Goal: Information Seeking & Learning: Find specific fact

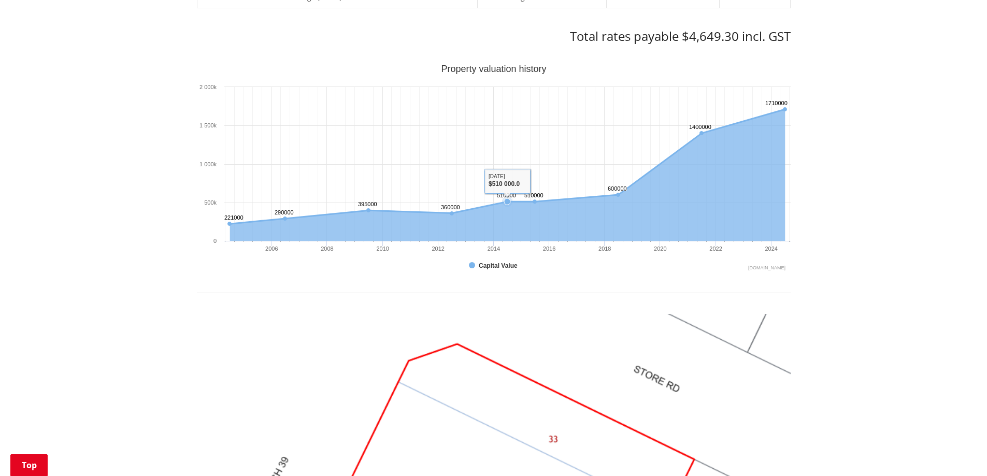
scroll to position [514, 0]
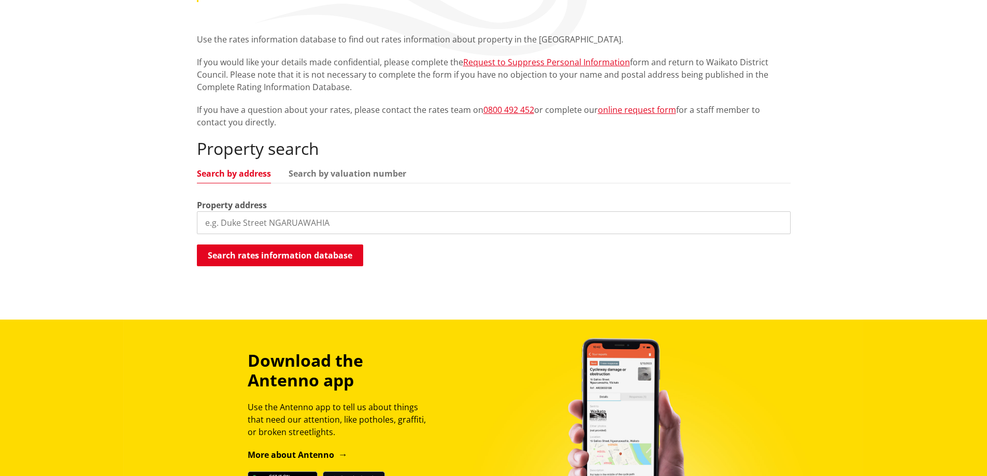
scroll to position [207, 0]
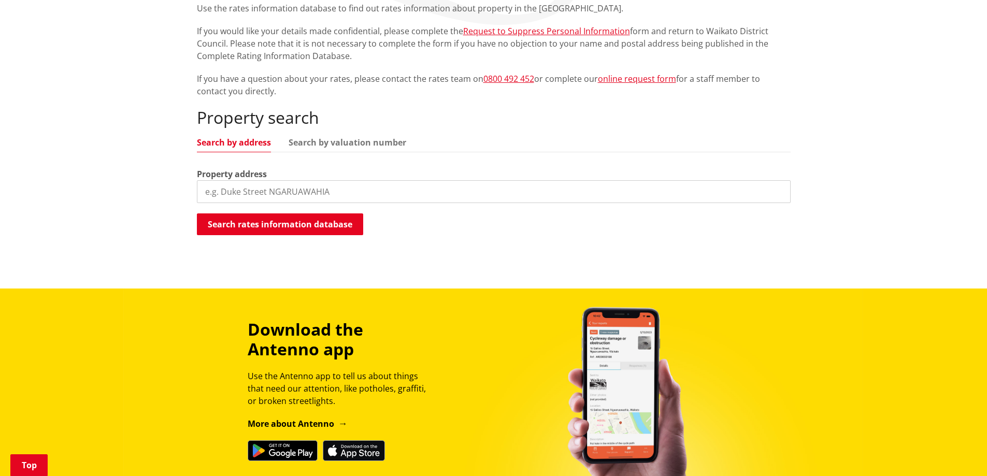
click at [281, 190] on input "search" at bounding box center [494, 191] width 594 height 23
type input "525 matangi road"
click at [256, 221] on button "Search rates information database" at bounding box center [280, 225] width 166 height 22
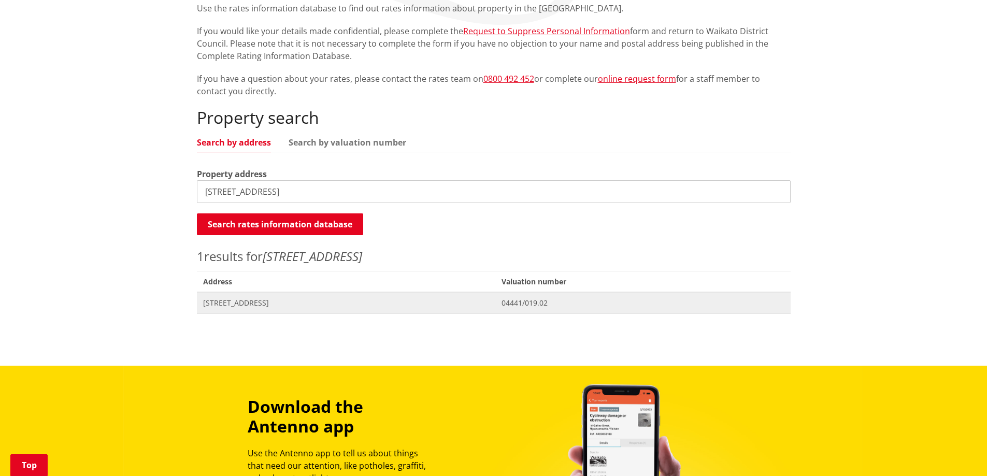
click at [294, 306] on span "[STREET_ADDRESS]" at bounding box center [346, 303] width 287 height 10
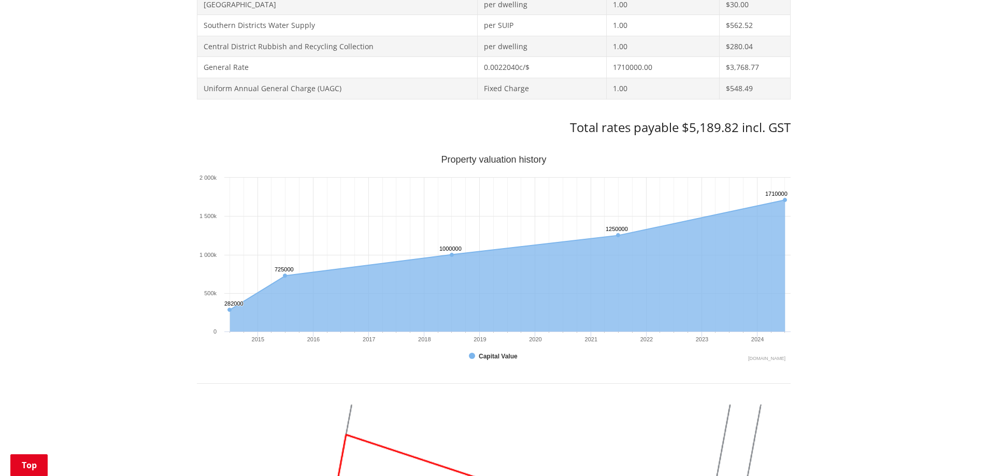
scroll to position [518, 0]
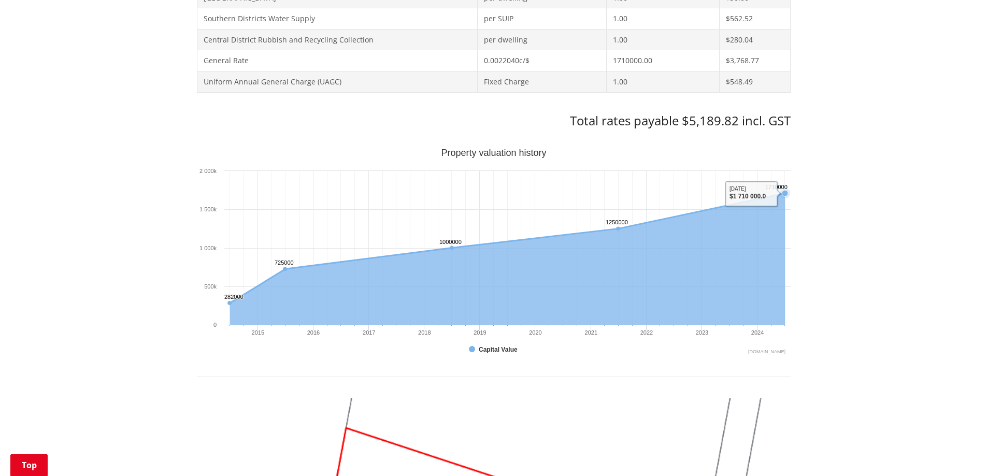
click at [787, 192] on icon "Sunday, Jun 30, 12:00, 1,710,000. Capital Value." at bounding box center [785, 193] width 6 height 6
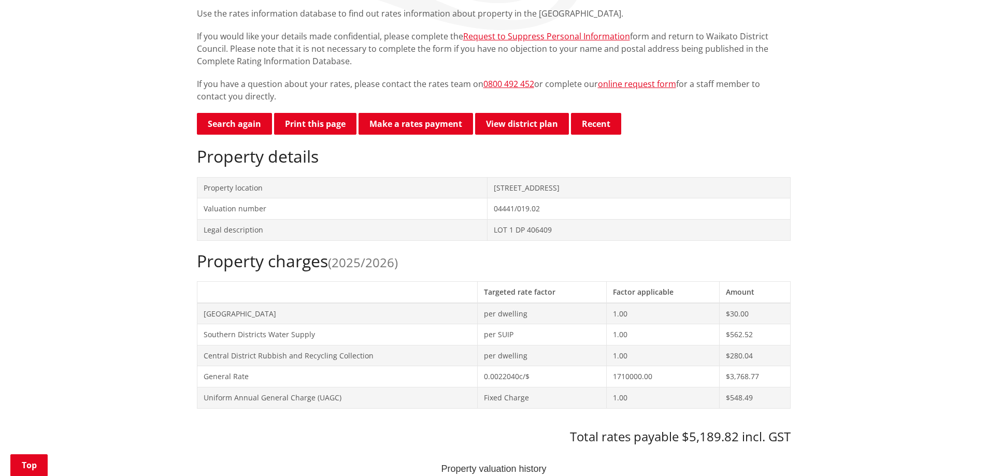
scroll to position [207, 0]
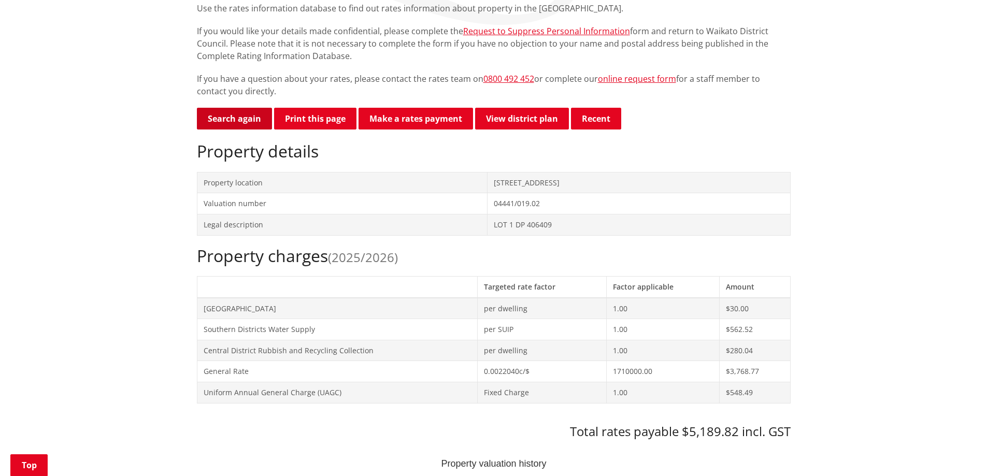
click at [231, 123] on link "Search again" at bounding box center [234, 119] width 75 height 22
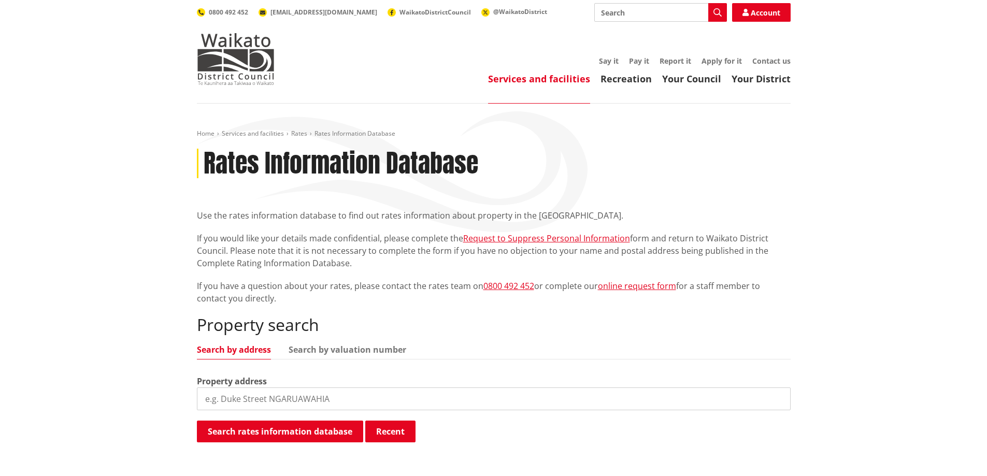
click at [243, 396] on input "search" at bounding box center [494, 399] width 594 height 23
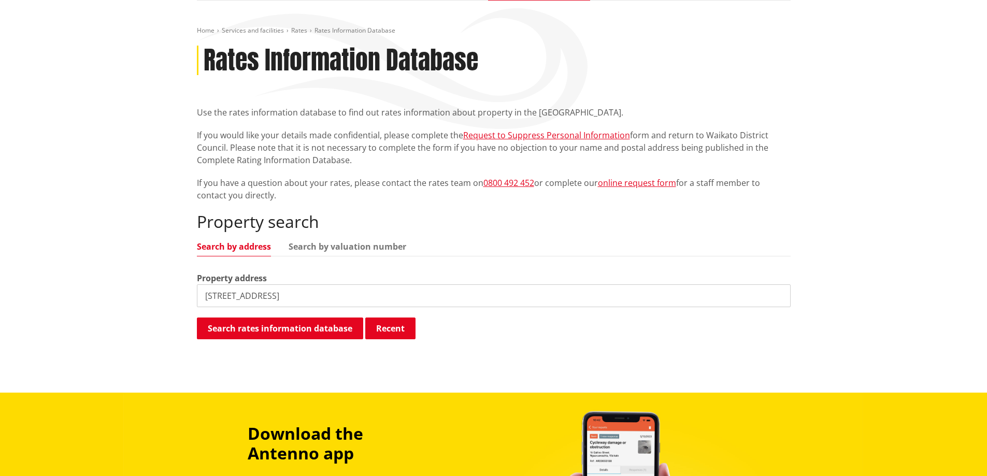
scroll to position [104, 0]
type input "515 matangi road"
click at [284, 324] on button "Search rates information database" at bounding box center [280, 328] width 166 height 22
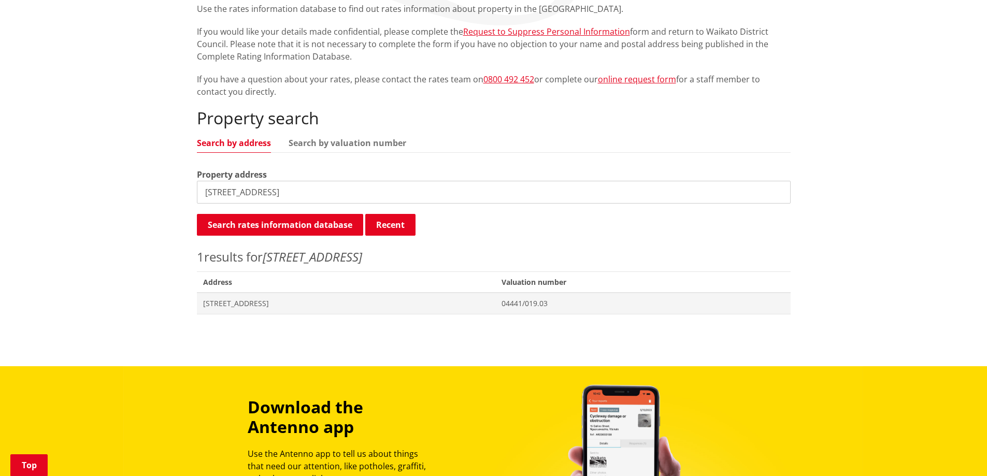
scroll to position [207, 0]
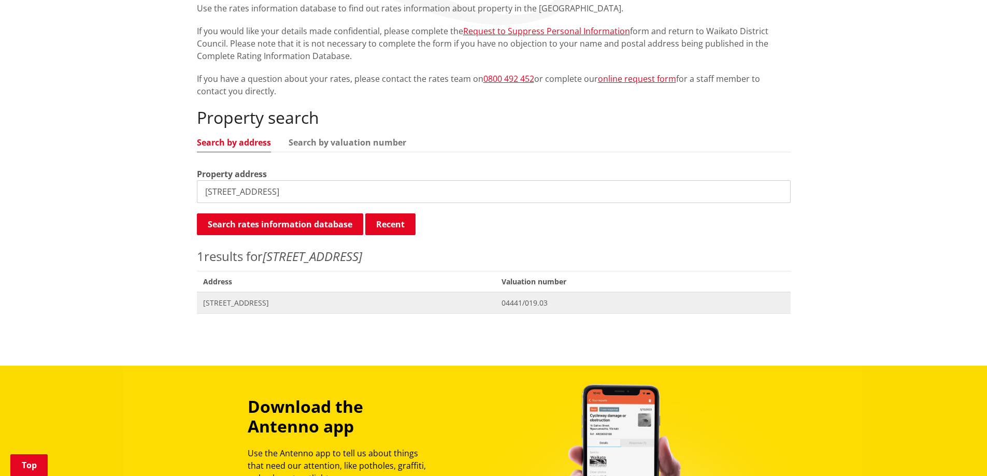
click at [256, 302] on span "515 Matangi Road MATANGI" at bounding box center [346, 303] width 287 height 10
